Goal: Register for event/course

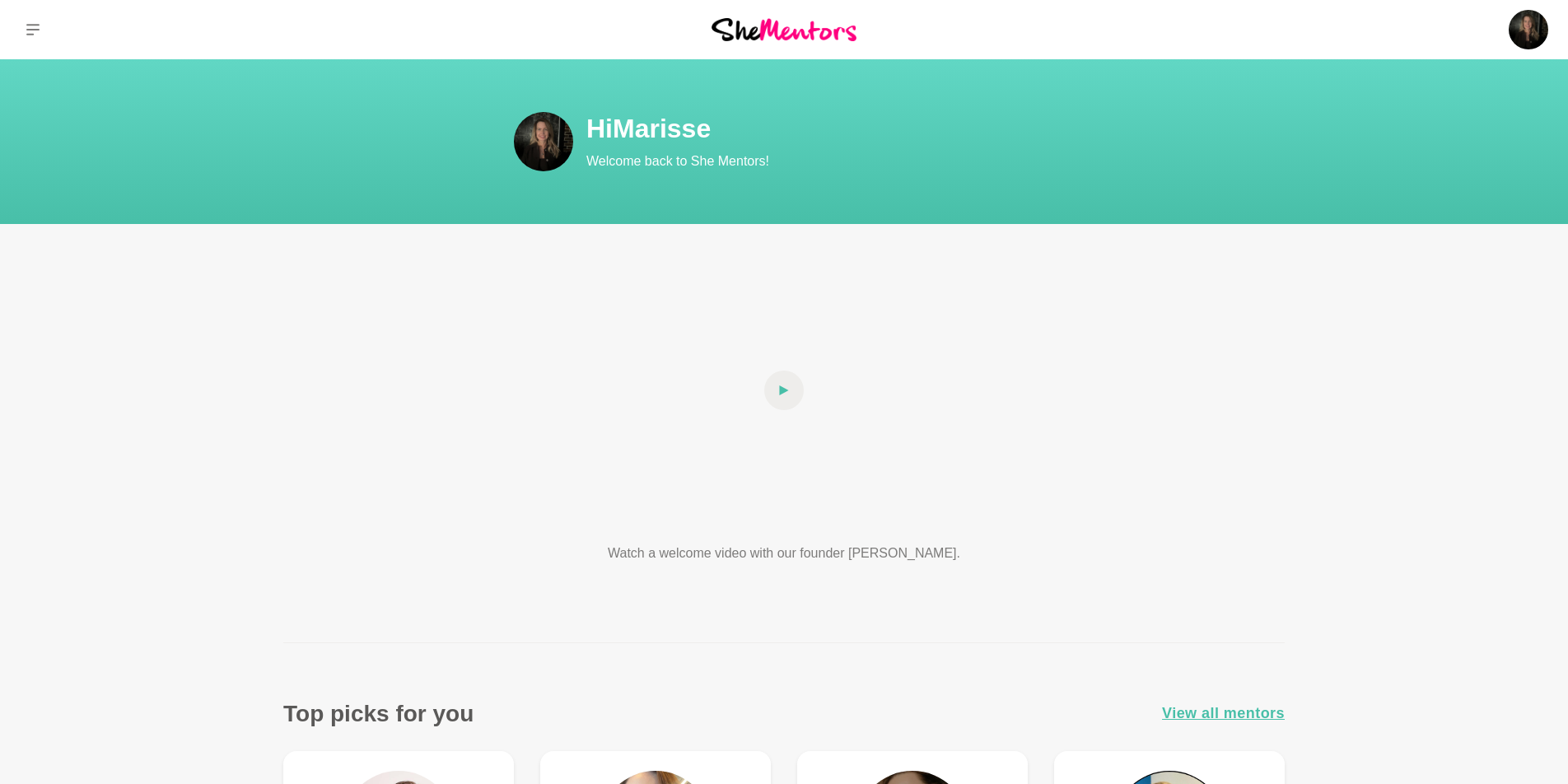
drag, startPoint x: 786, startPoint y: 30, endPoint x: 871, endPoint y: 47, distance: 86.7
click at [786, 30] on img at bounding box center [784, 29] width 145 height 22
click at [30, 23] on icon at bounding box center [33, 30] width 13 height 13
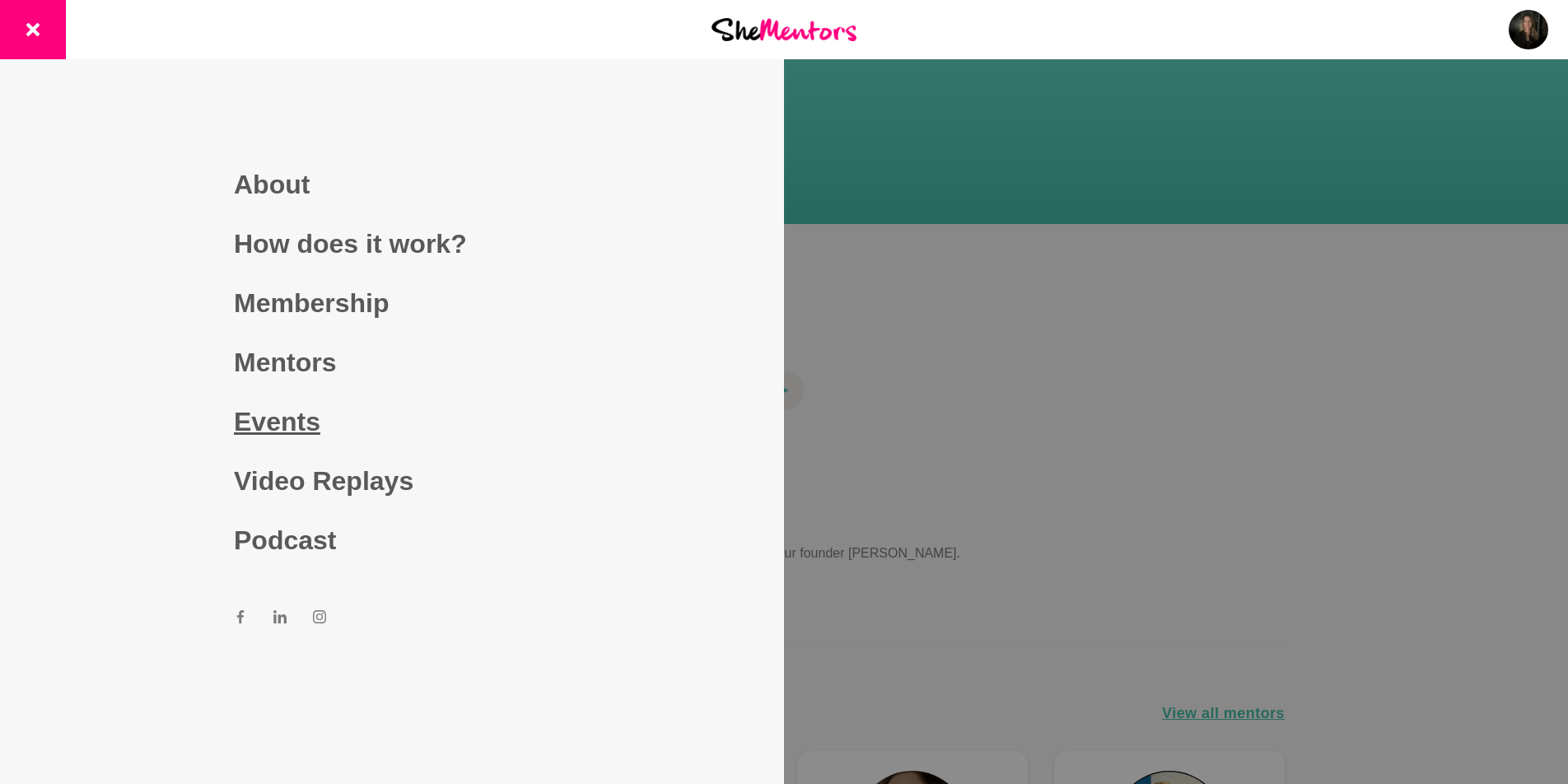
click at [289, 411] on link "Events" at bounding box center [392, 421] width 316 height 59
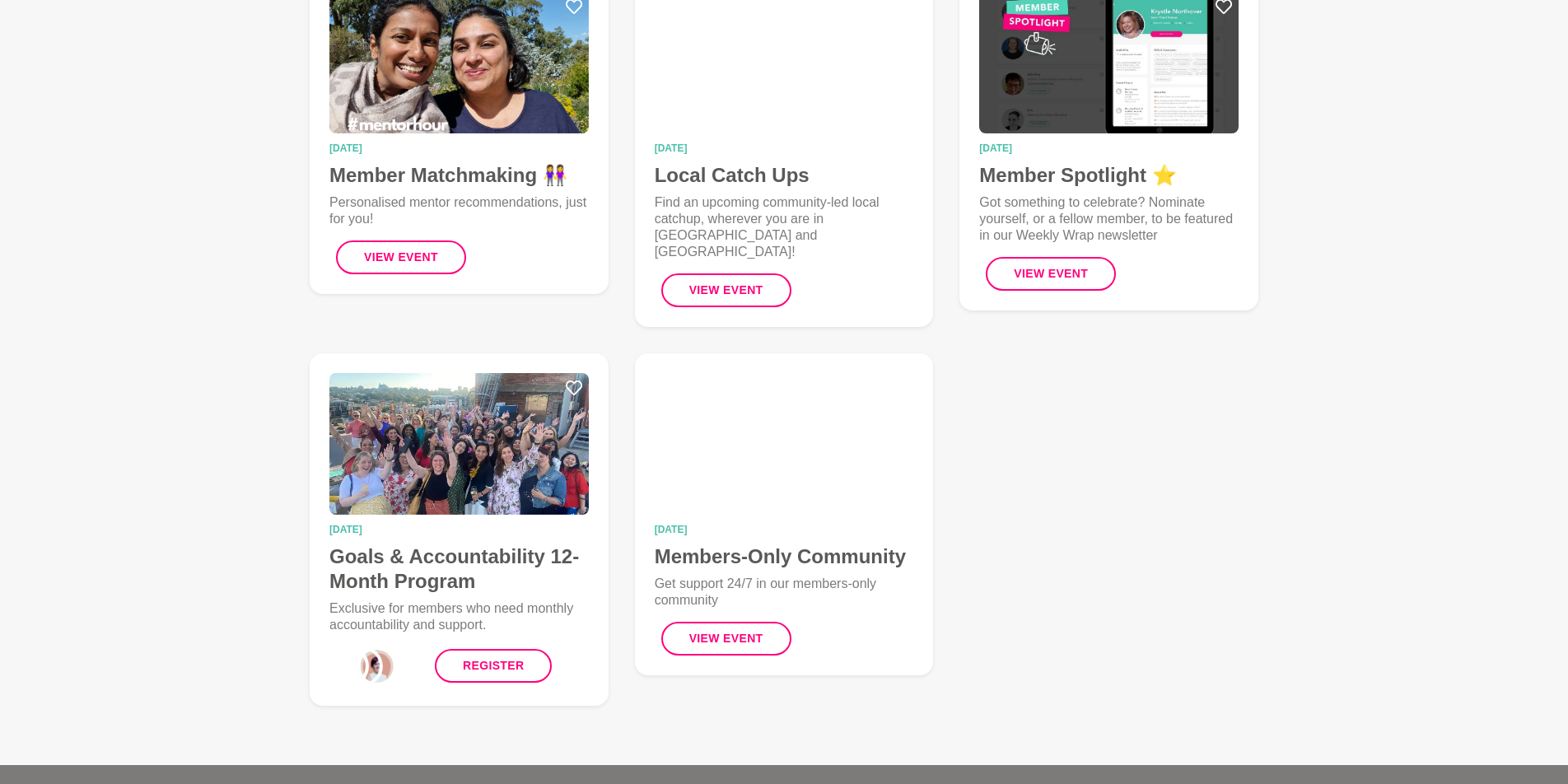
scroll to position [653, 0]
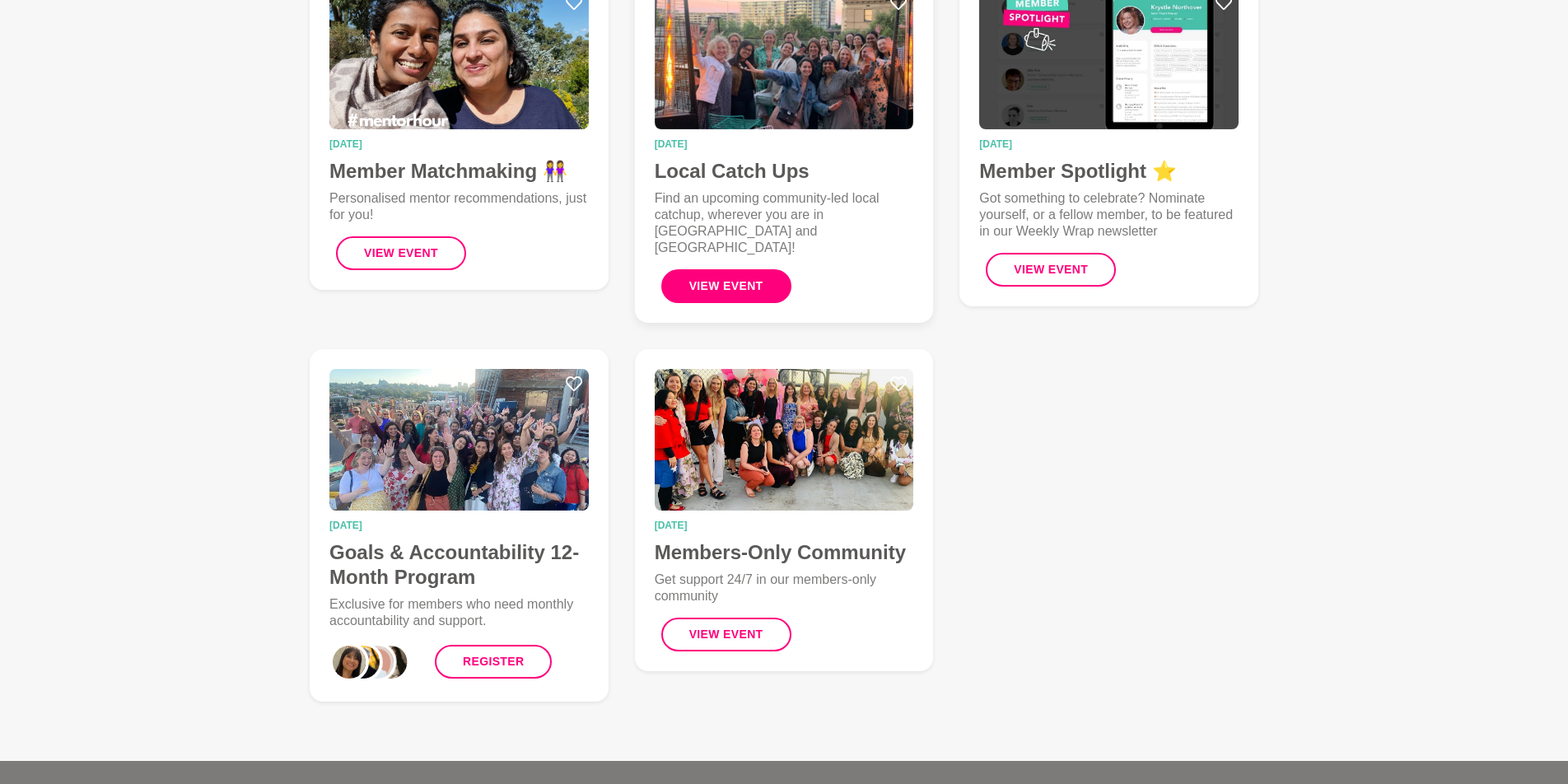
click at [742, 270] on button "View Event" at bounding box center [726, 286] width 131 height 33
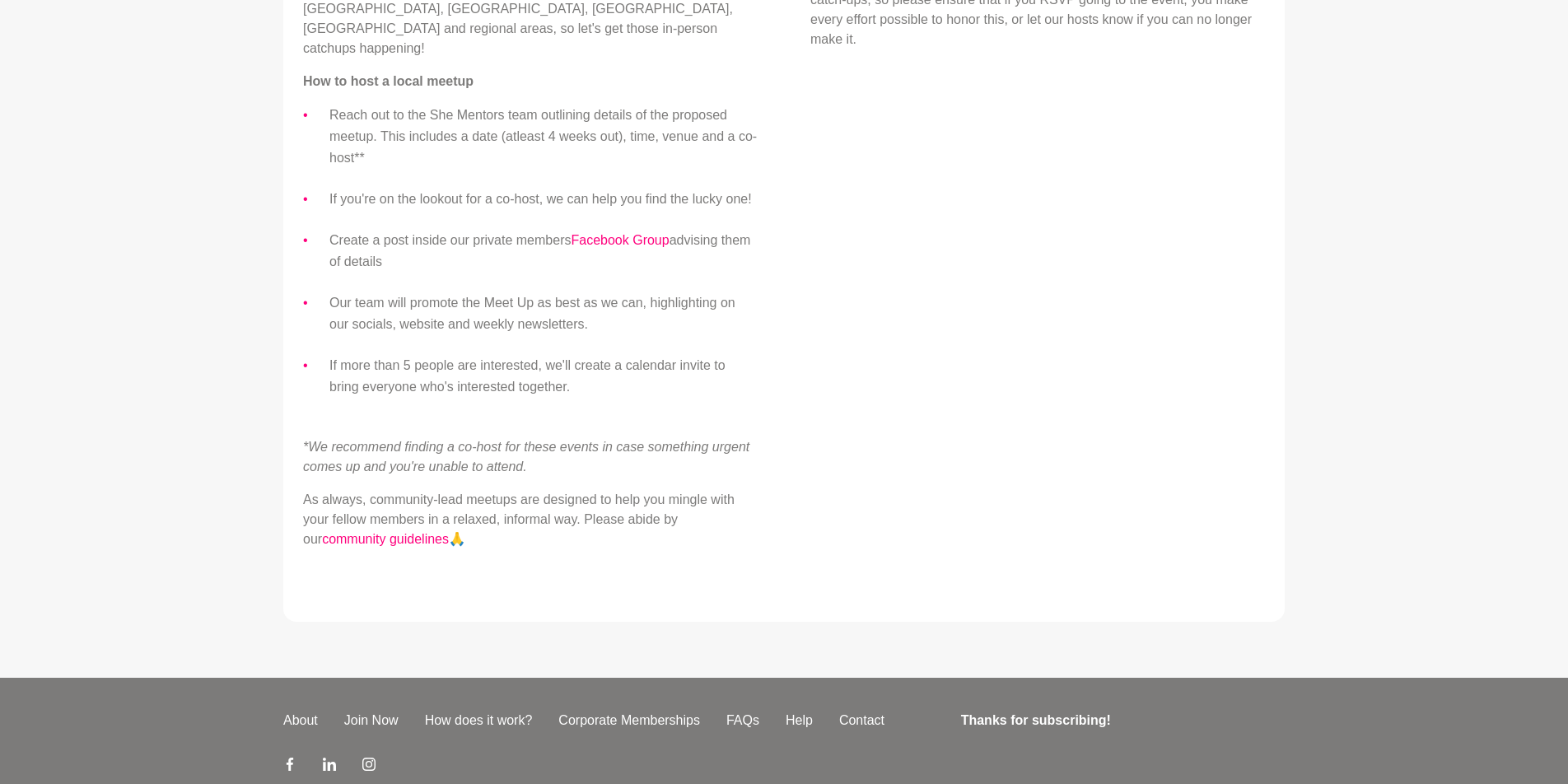
scroll to position [754, 0]
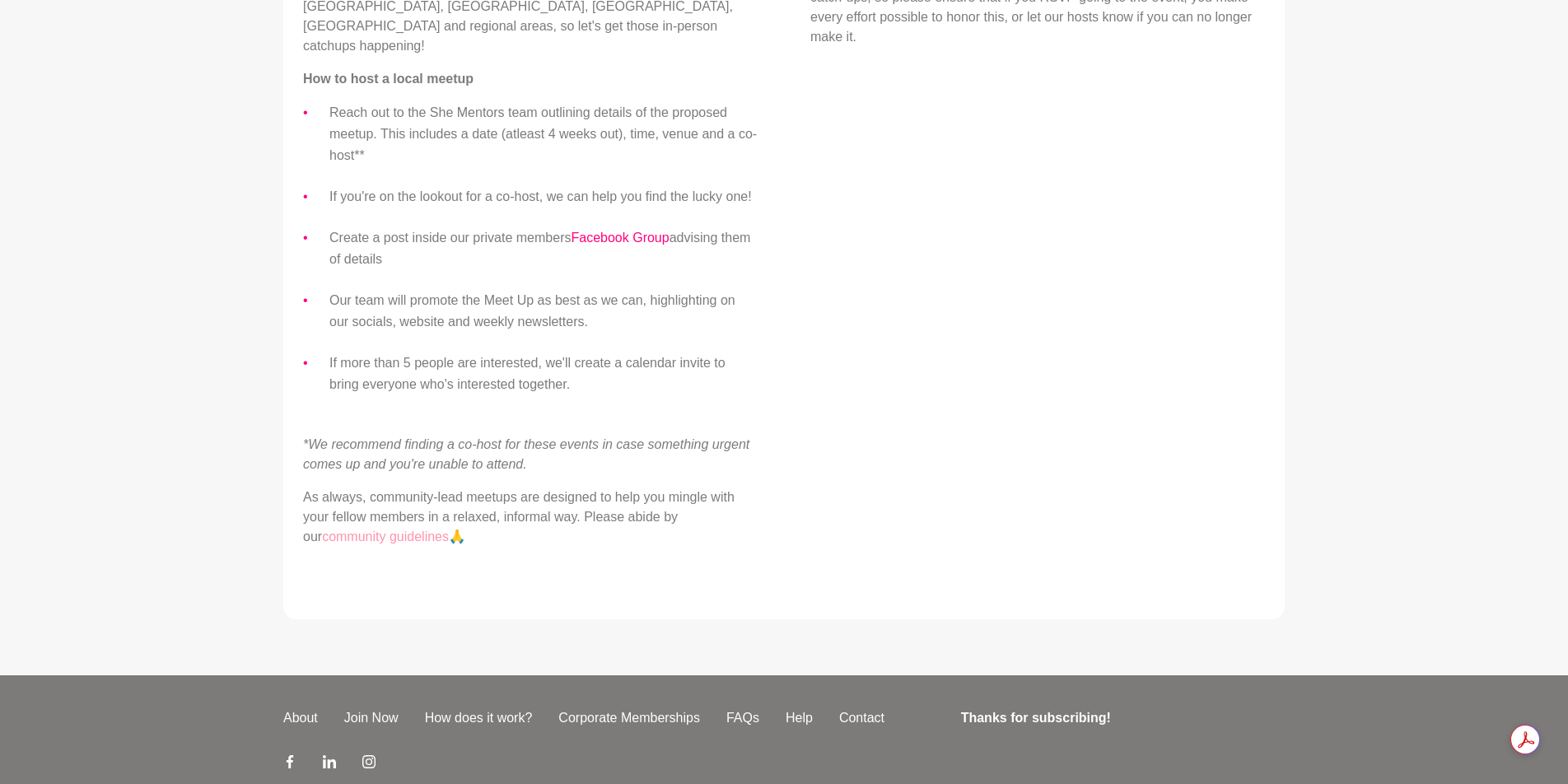
click at [370, 530] on link "community guidelines" at bounding box center [385, 536] width 127 height 14
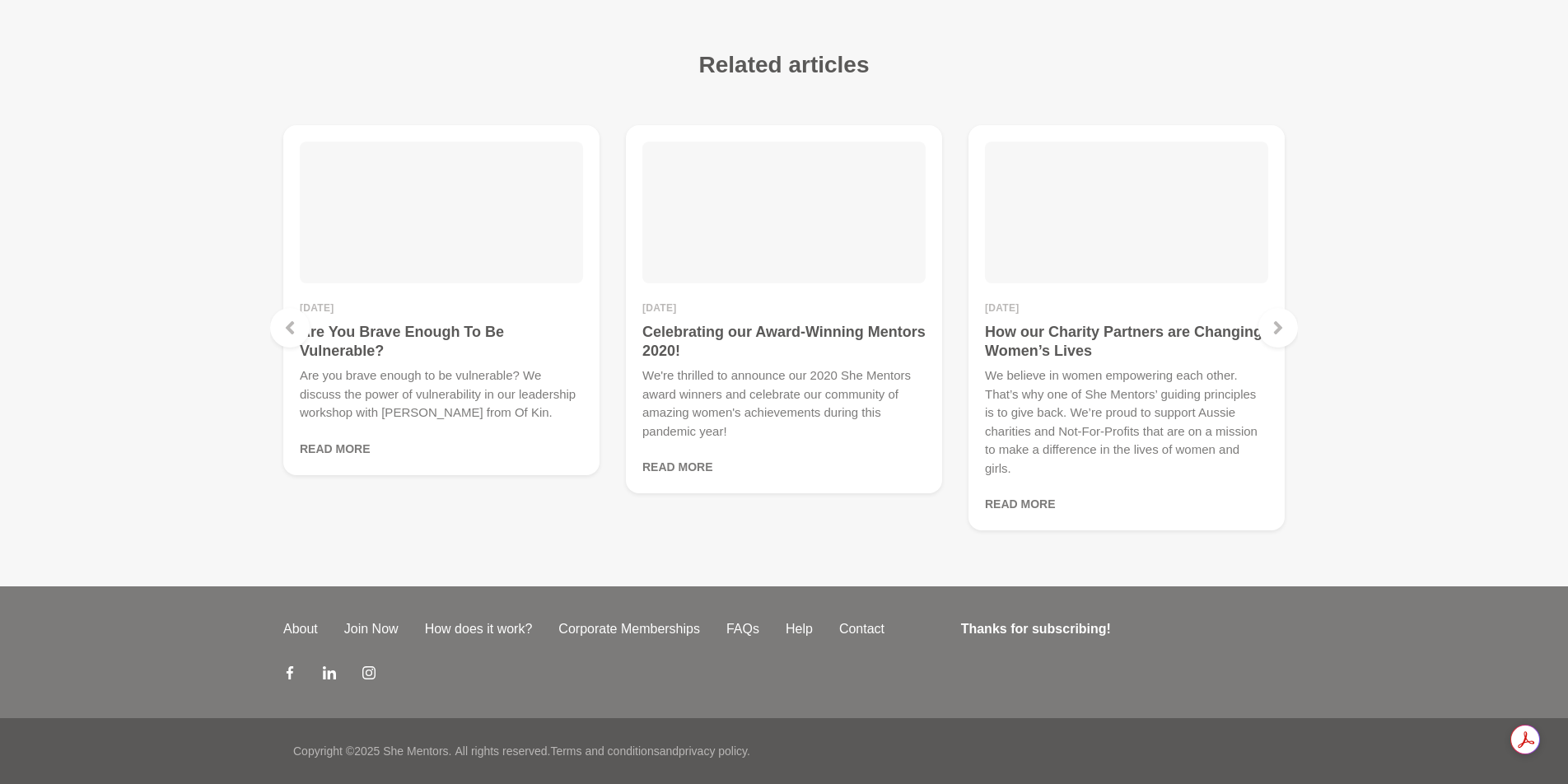
scroll to position [2206, 0]
